Goal: Obtain resource: Download file/media

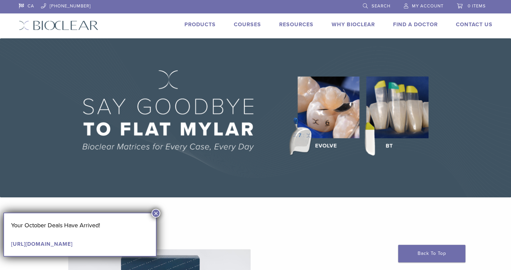
click at [327, 128] on img at bounding box center [255, 117] width 511 height 159
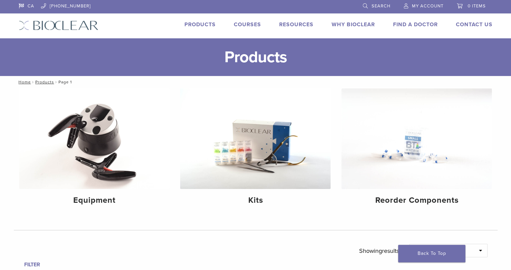
scroll to position [2, 0]
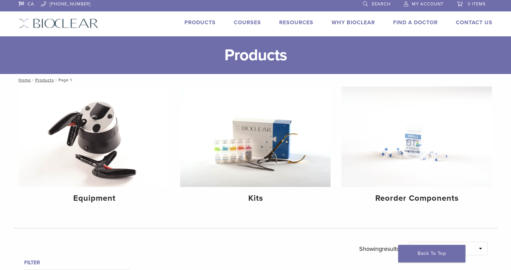
click at [205, 22] on link "Products" at bounding box center [200, 22] width 31 height 7
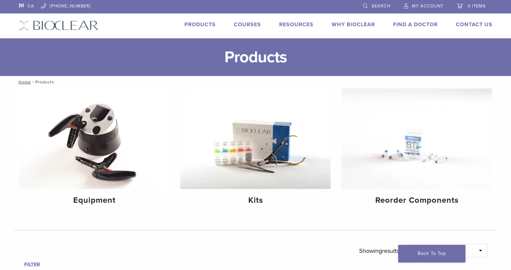
click at [201, 28] on li "Products" at bounding box center [200, 25] width 31 height 8
click at [204, 29] on li "Products" at bounding box center [200, 25] width 31 height 8
click at [202, 24] on link "Products" at bounding box center [200, 24] width 31 height 7
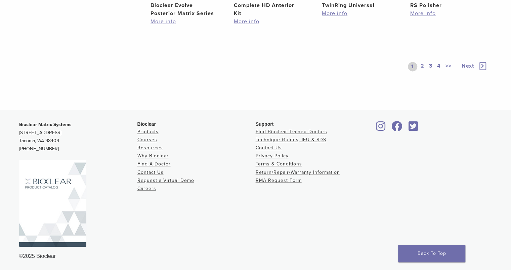
scroll to position [600, 0]
click at [290, 140] on link "Technique Guides, IFU & SDS" at bounding box center [291, 140] width 71 height 6
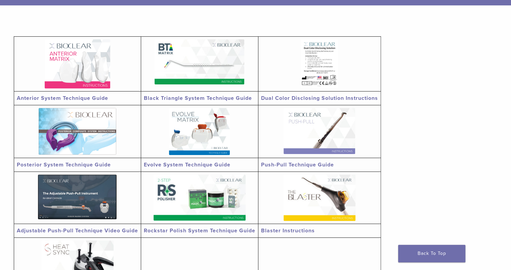
scroll to position [117, 0]
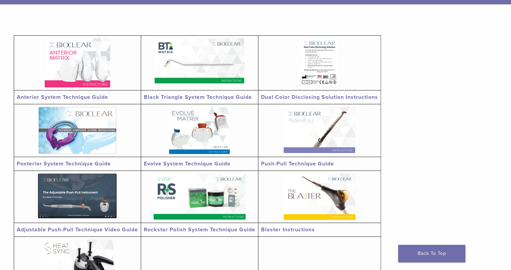
click at [64, 139] on img at bounding box center [78, 130] width 78 height 47
